Goal: Information Seeking & Learning: Learn about a topic

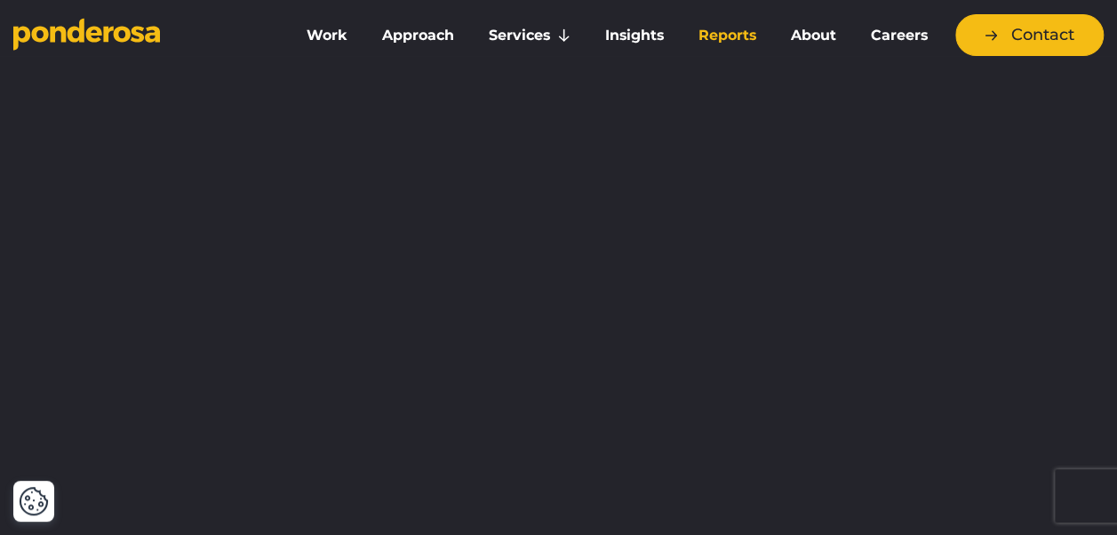
click at [743, 32] on link "Reports" at bounding box center [726, 35] width 85 height 37
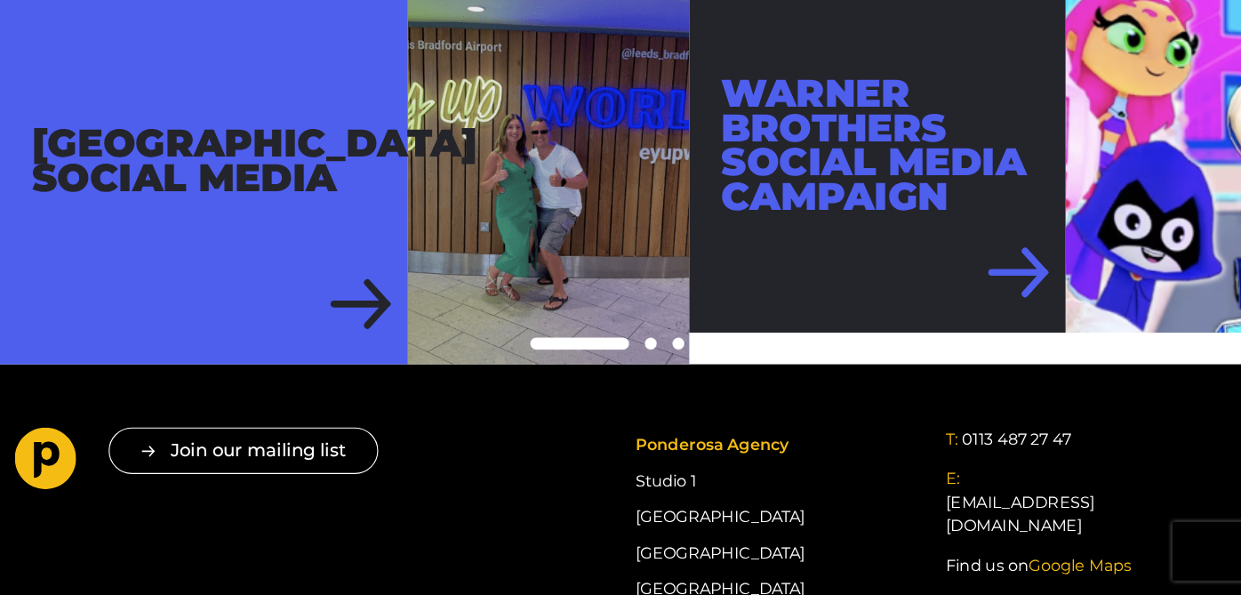
scroll to position [711, 0]
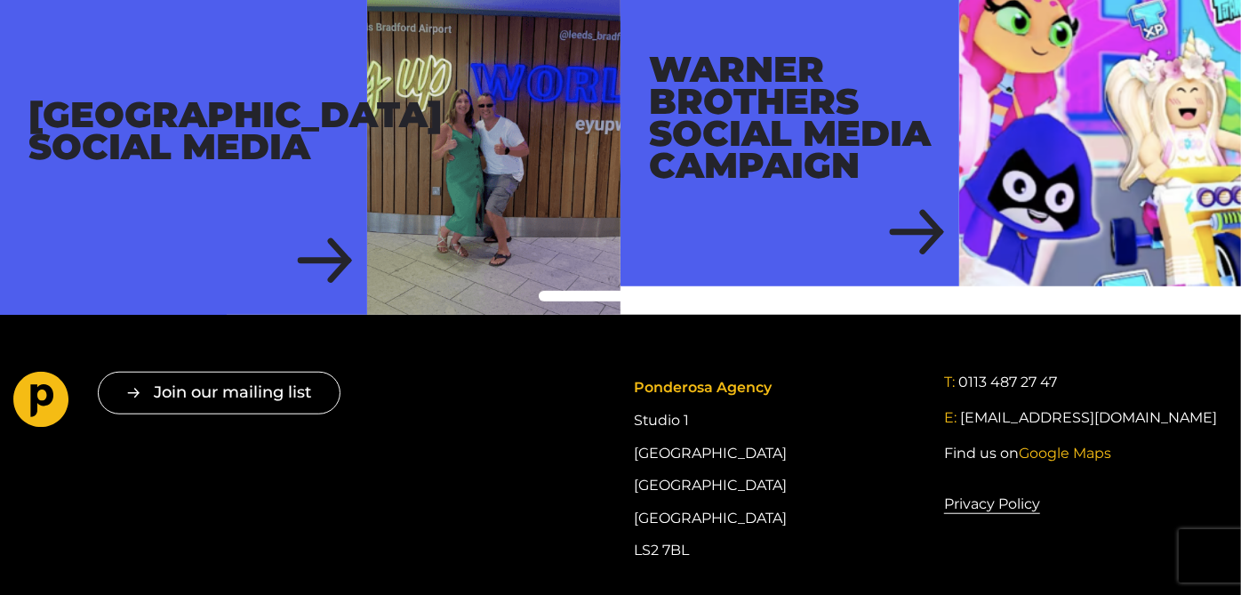
click at [645, 291] on span at bounding box center [647, 296] width 11 height 11
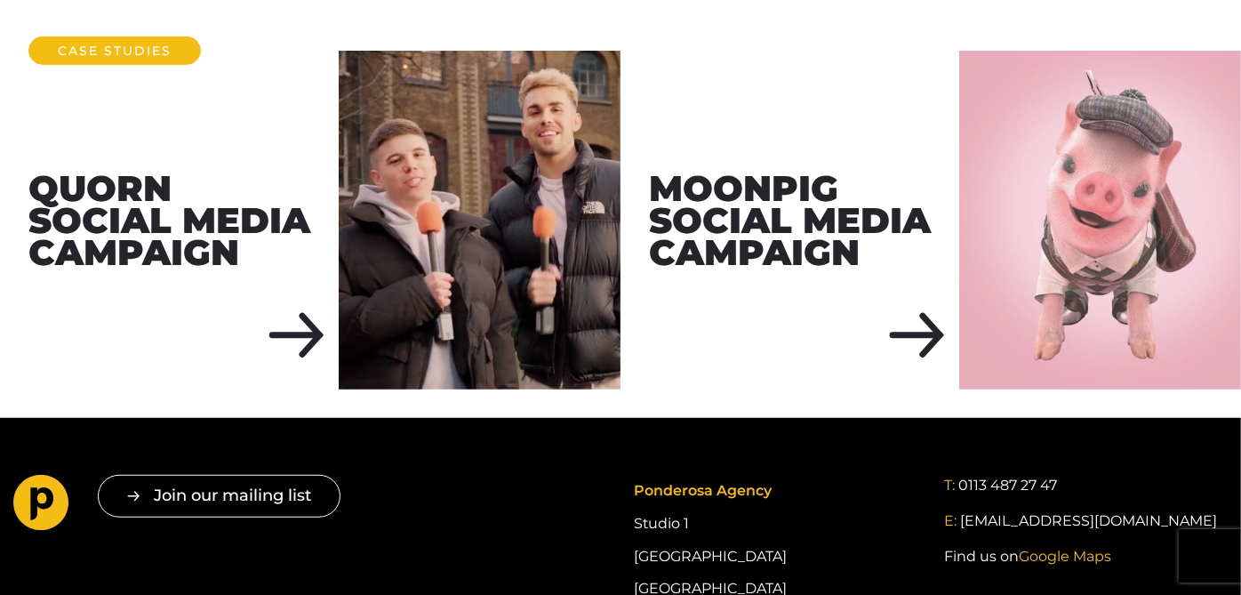
scroll to position [579, 0]
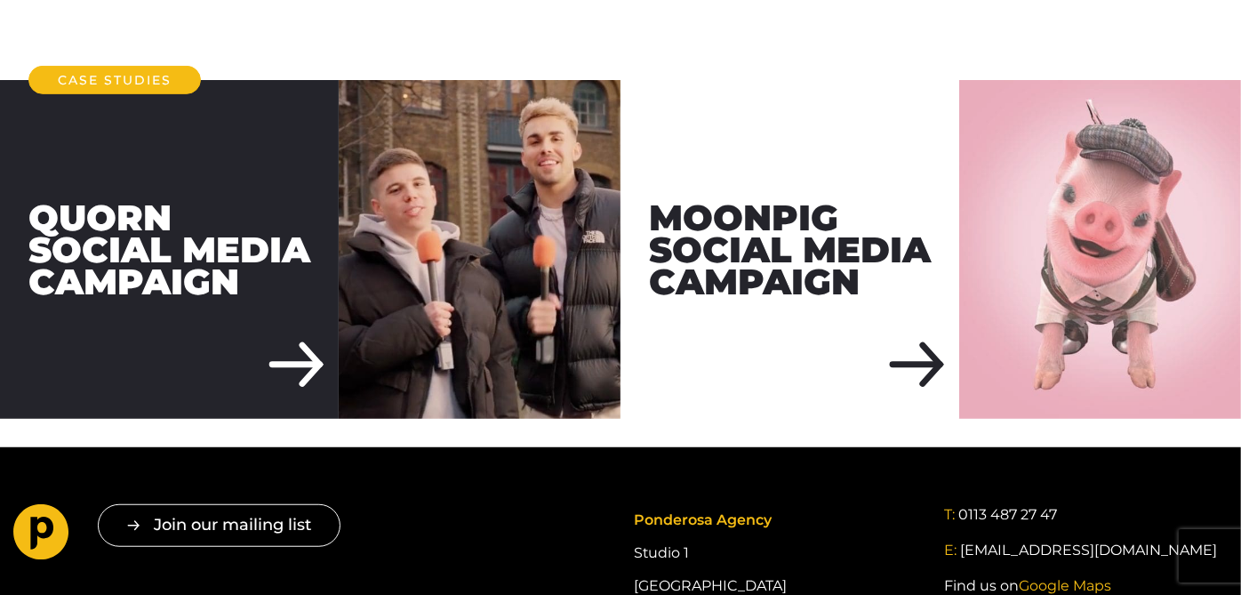
click at [175, 268] on div "Quorn Social Media Campaign" at bounding box center [169, 249] width 339 height 339
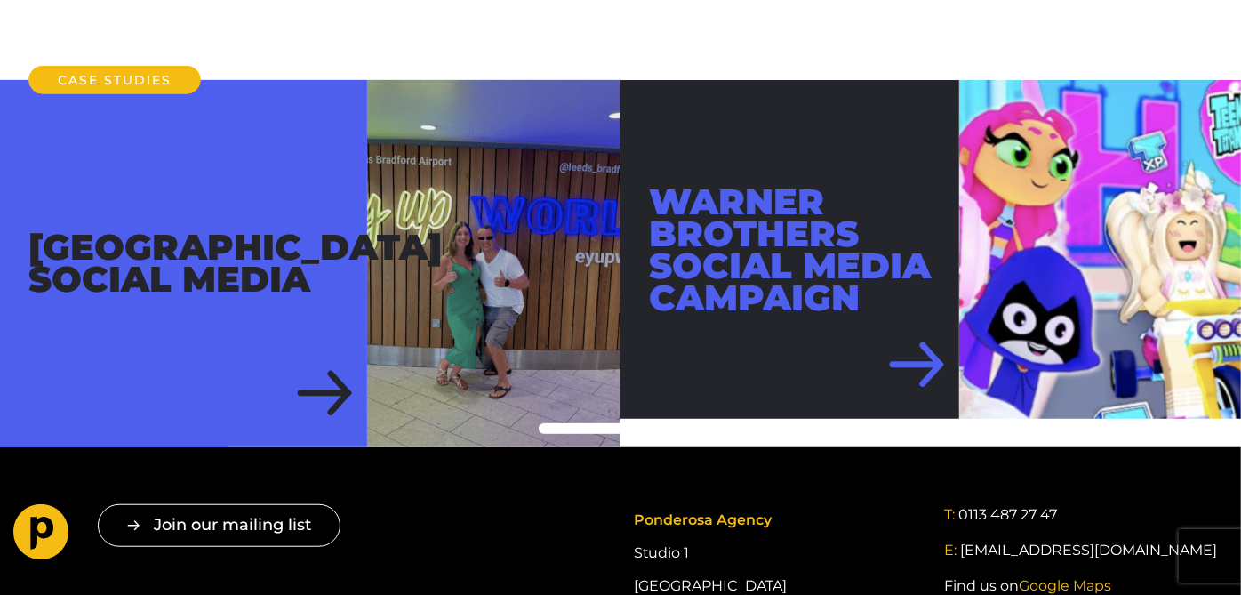
scroll to position [579, 0]
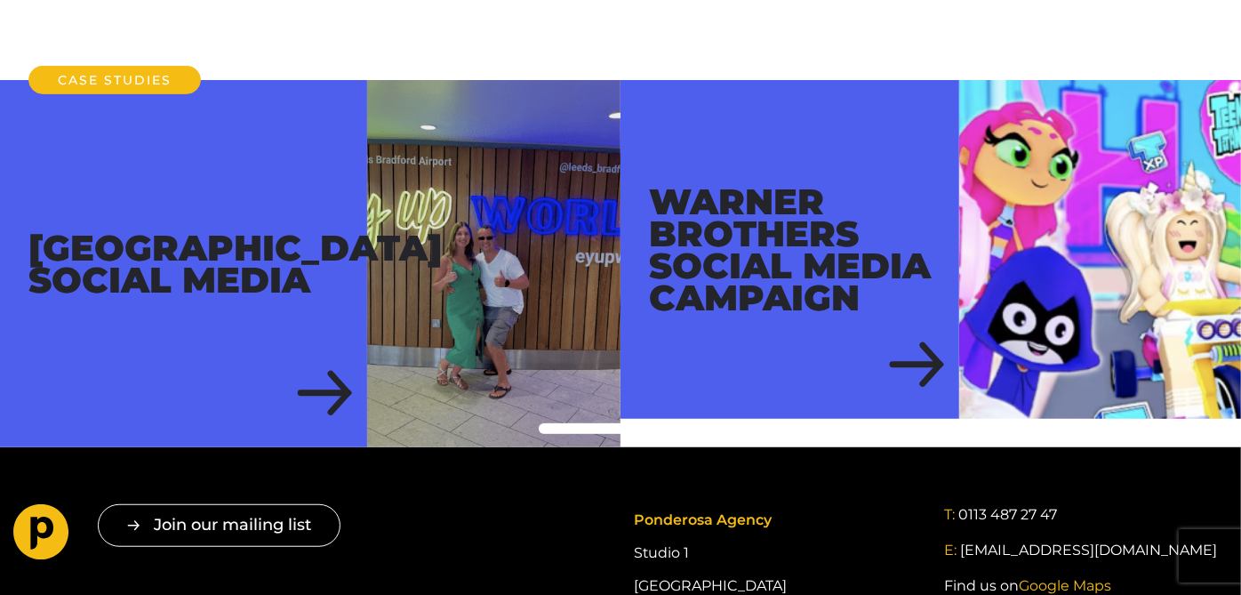
click at [693, 423] on span at bounding box center [697, 428] width 11 height 11
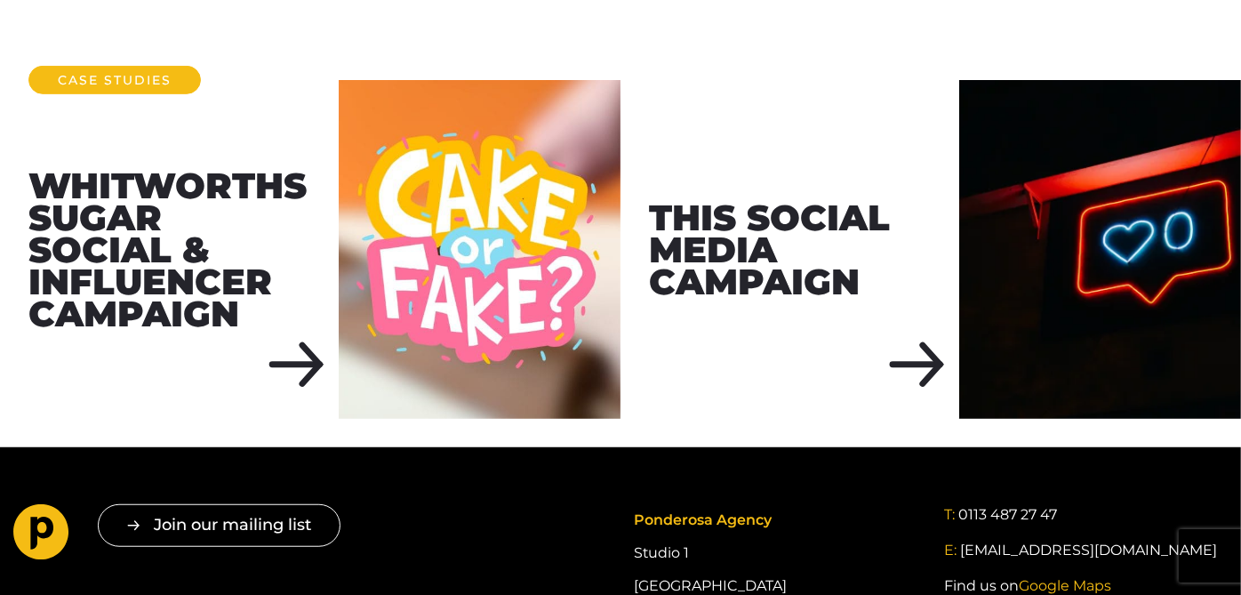
click at [672, 423] on span at bounding box center [657, 428] width 89 height 11
click at [636, 423] on span at bounding box center [657, 428] width 89 height 11
click at [613, 423] on span at bounding box center [657, 428] width 89 height 11
click at [623, 423] on span at bounding box center [657, 428] width 89 height 11
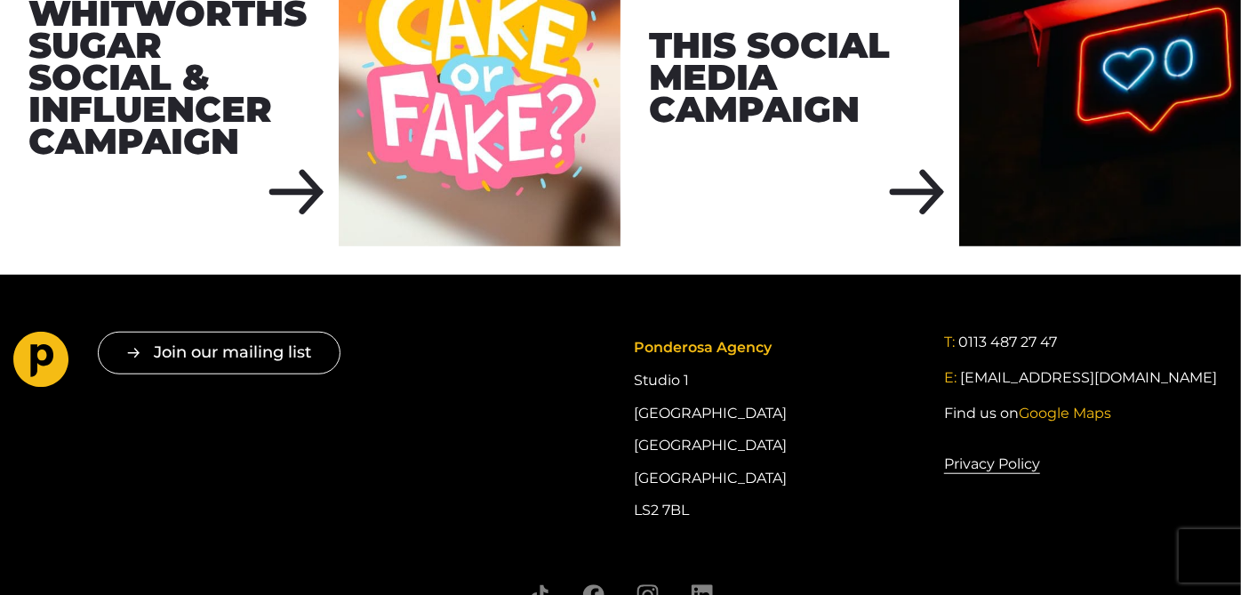
scroll to position [789, 0]
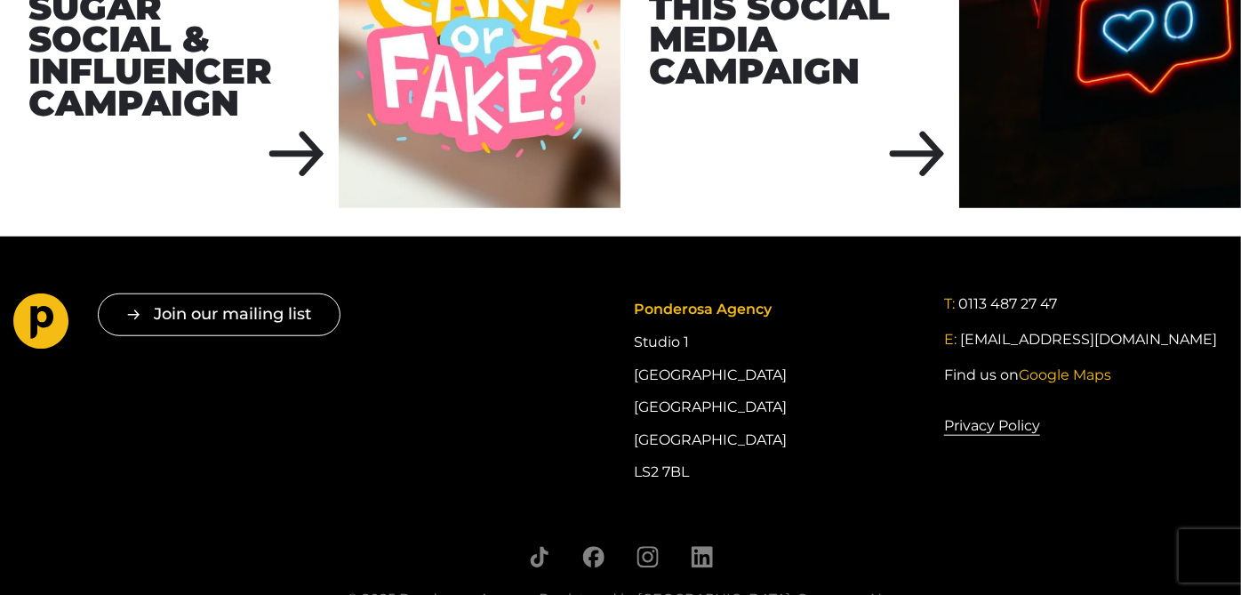
click at [591, 212] on span at bounding box center [593, 217] width 11 height 11
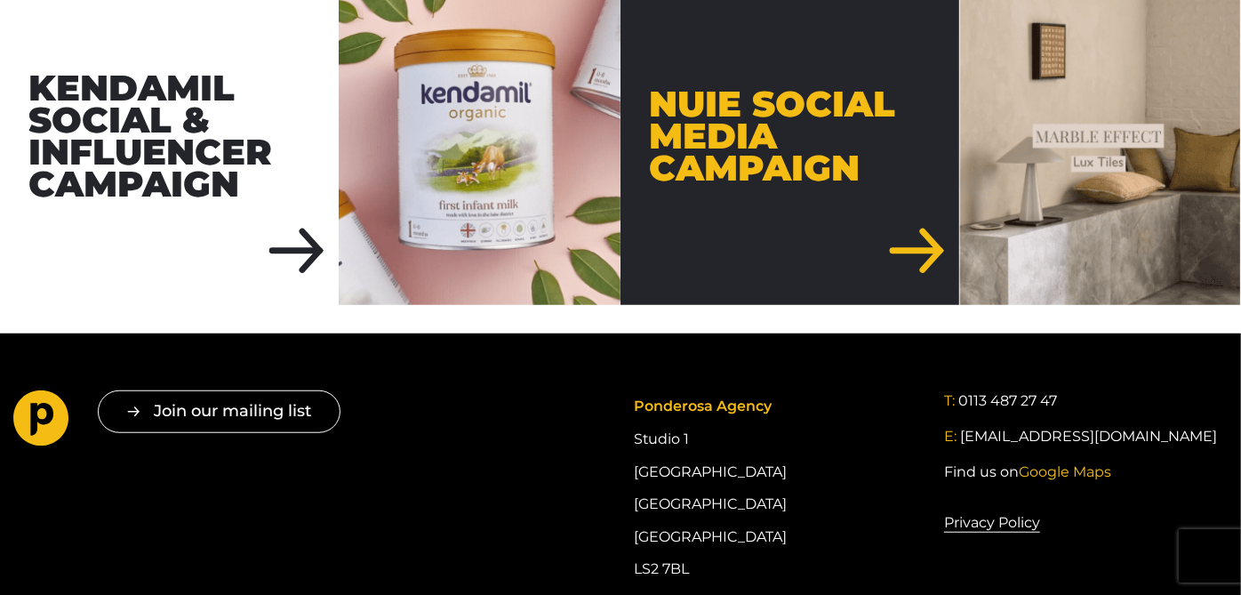
scroll to position [526, 0]
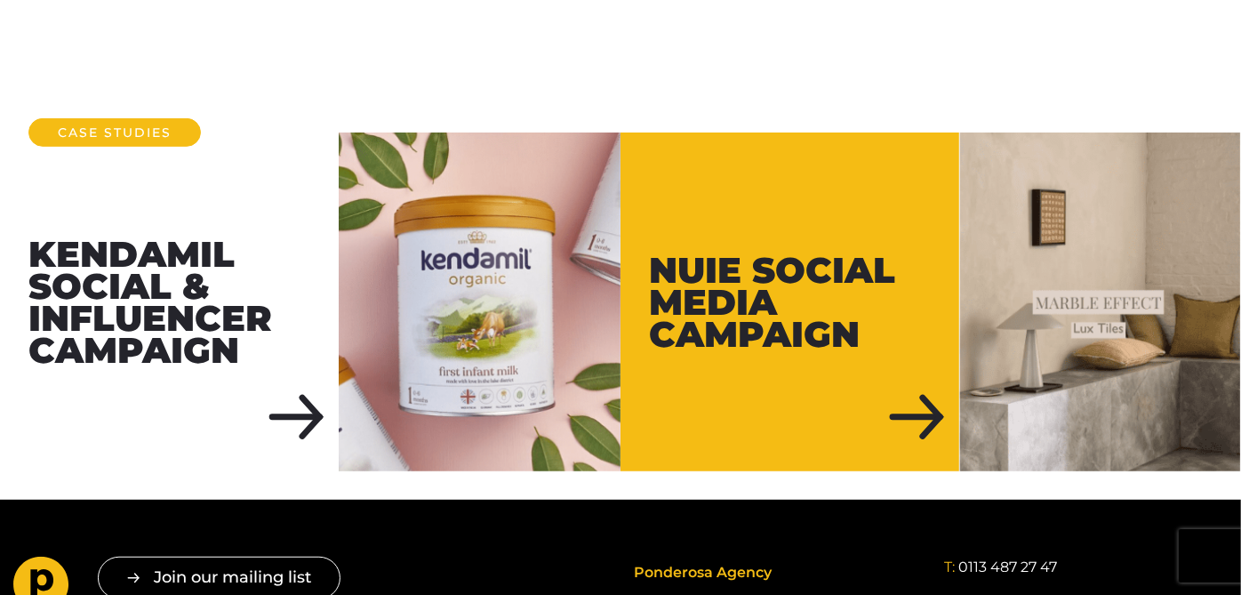
click at [569, 476] on span at bounding box center [569, 481] width 11 height 11
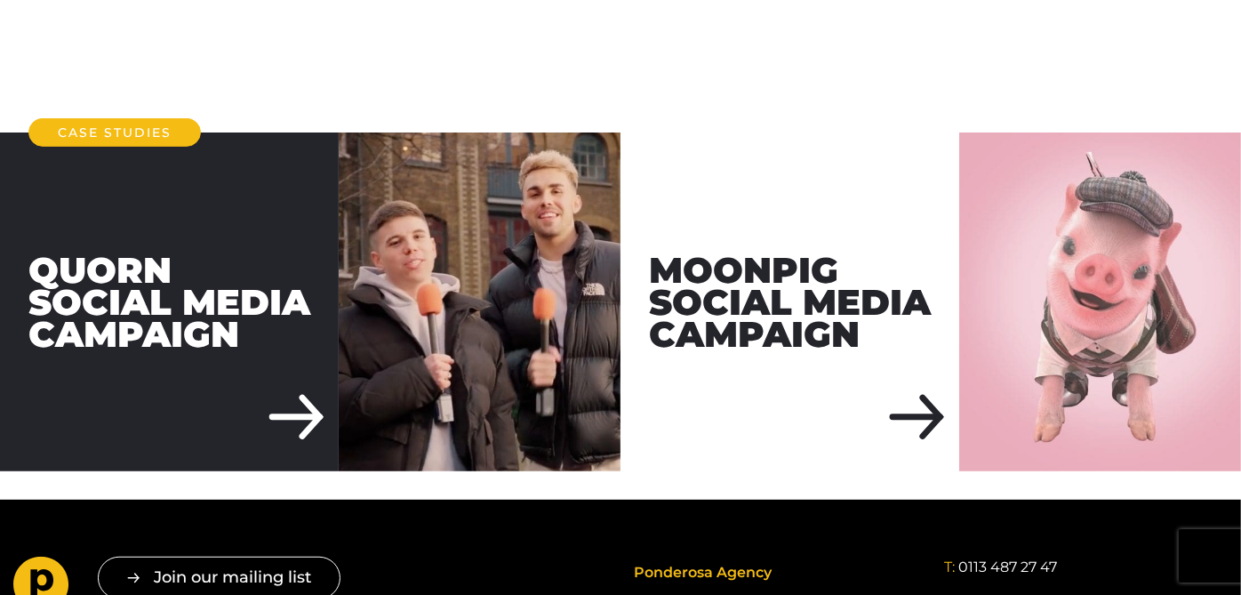
click at [251, 321] on div "Quorn Social Media Campaign" at bounding box center [169, 301] width 339 height 339
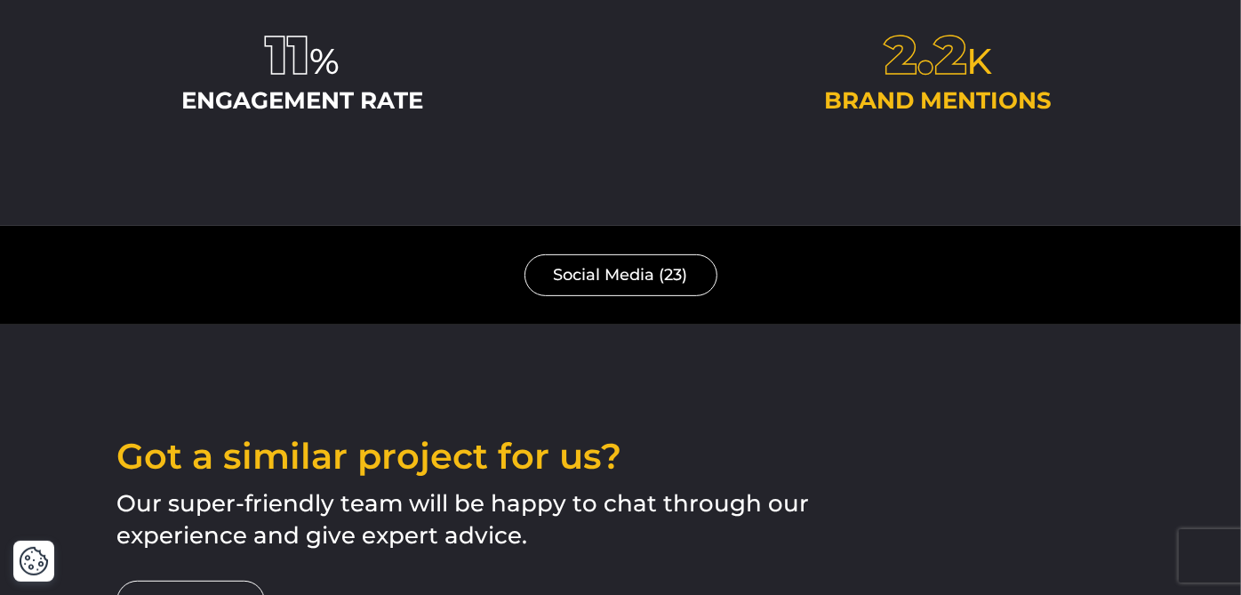
scroll to position [4477, 0]
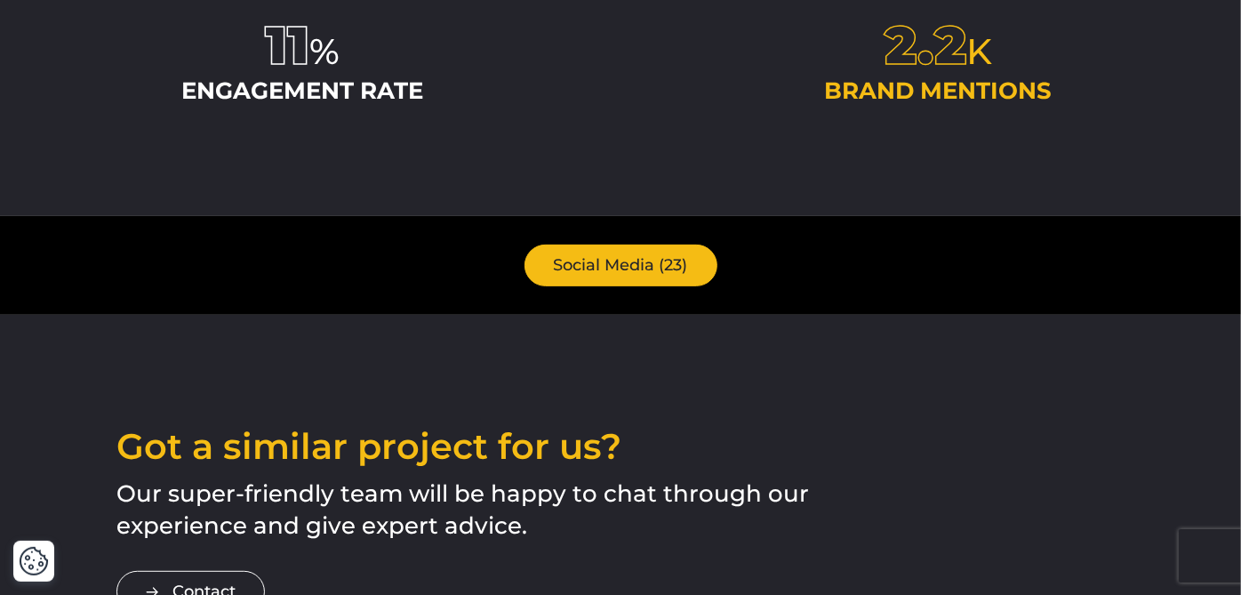
click at [606, 275] on link "Social Media (23)" at bounding box center [620, 265] width 193 height 42
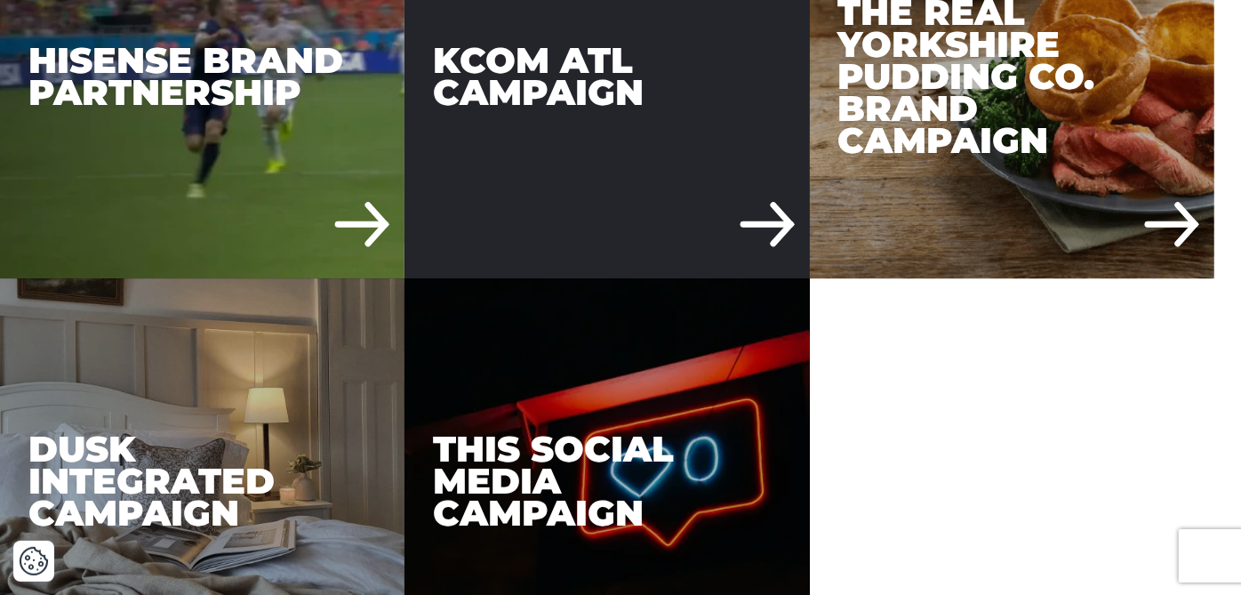
scroll to position [3028, 0]
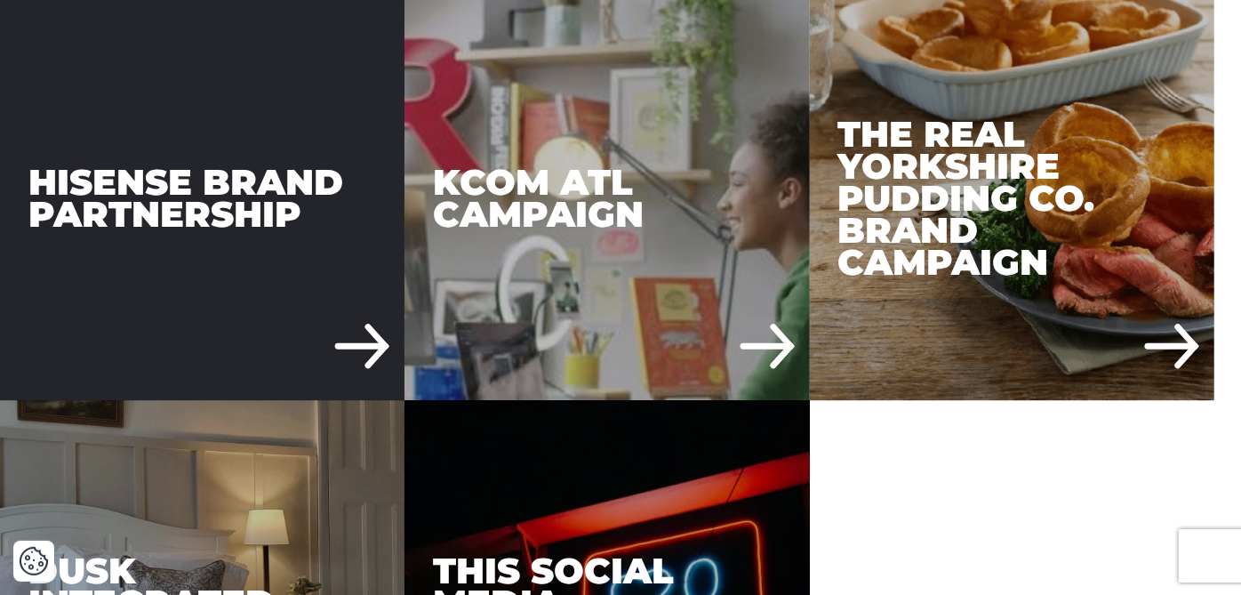
click at [324, 348] on div "Hisense Brand Partnership" at bounding box center [202, 198] width 404 height 404
